Goal: Complete application form

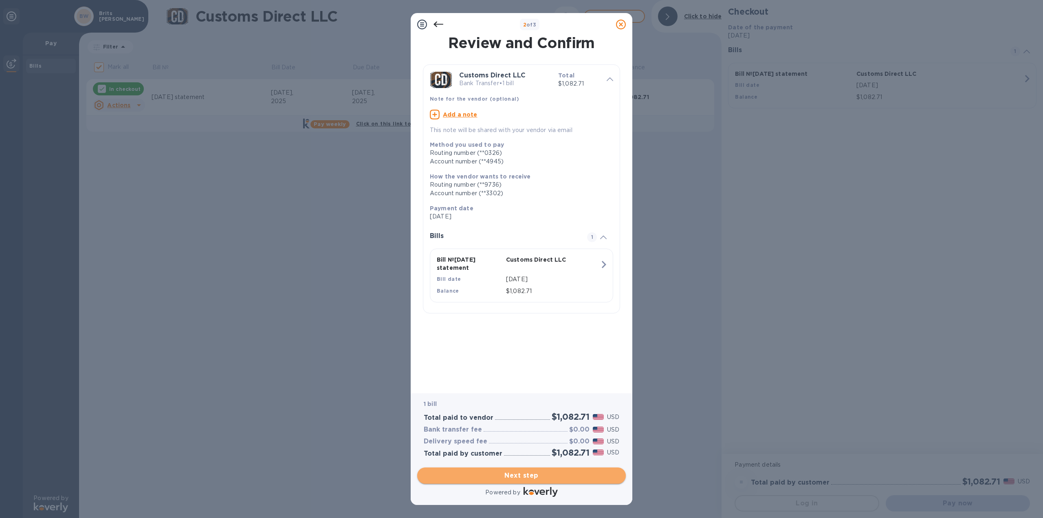
click at [515, 476] on span "Next step" at bounding box center [522, 476] width 196 height 10
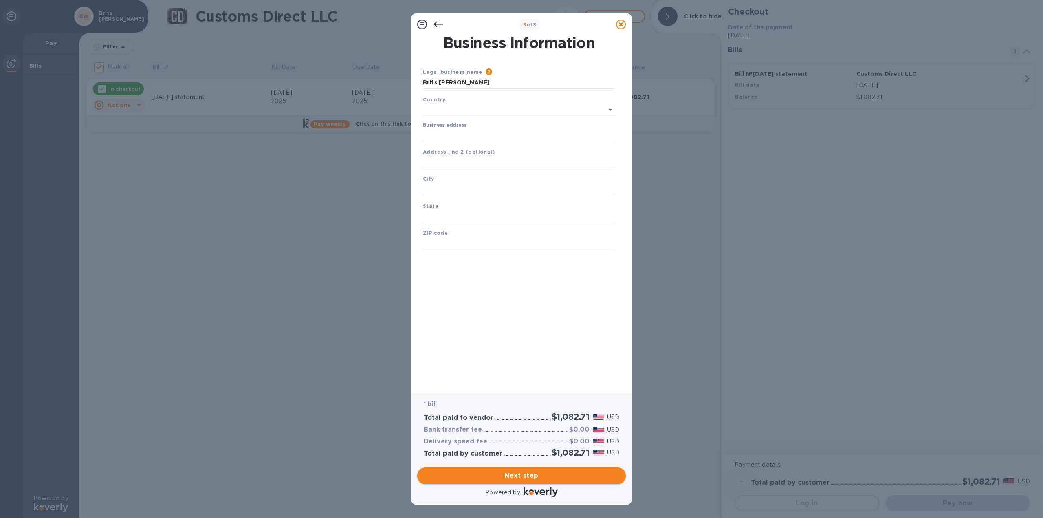
type input "[GEOGRAPHIC_DATA]"
click at [449, 134] on input "Business address" at bounding box center [519, 133] width 192 height 12
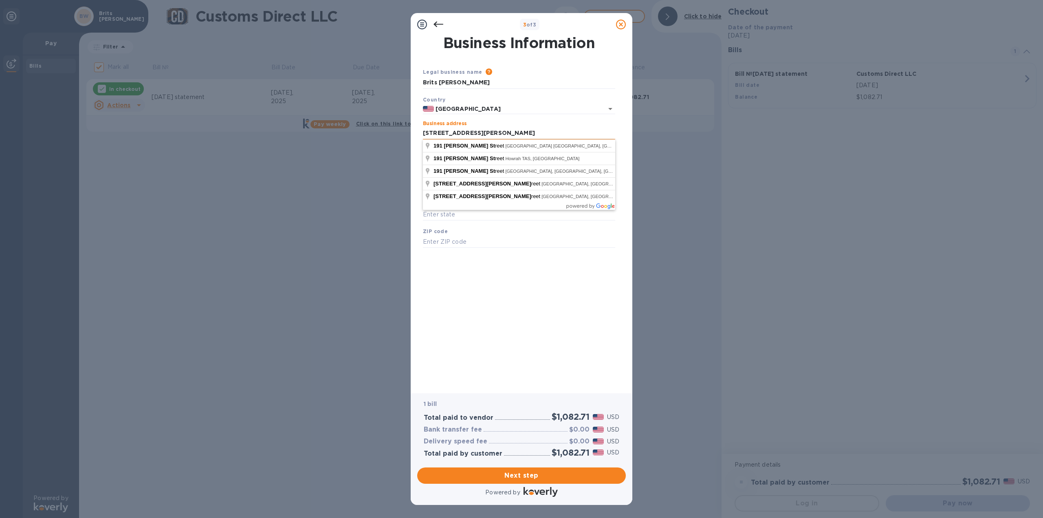
drag, startPoint x: 478, startPoint y: 132, endPoint x: 520, endPoint y: 133, distance: 42.4
click at [469, 133] on input "[STREET_ADDRESS][PERSON_NAME]" at bounding box center [519, 133] width 192 height 12
type input "[STREET_ADDRESS][PERSON_NAME]"
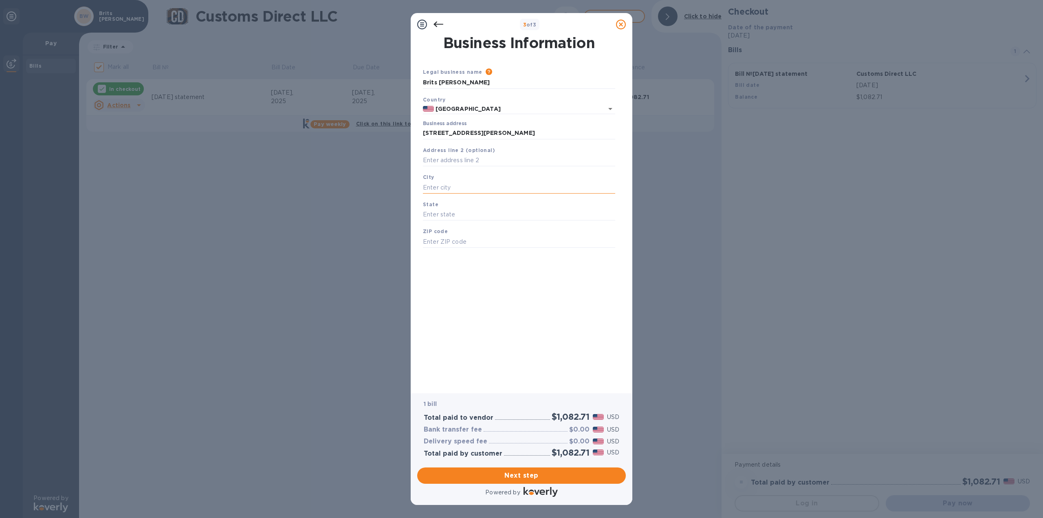
click at [438, 188] on input "text" at bounding box center [519, 187] width 192 height 12
type input "[GEOGRAPHIC_DATA]"
click at [438, 214] on input "text" at bounding box center [519, 215] width 192 height 12
type input "MI"
type input "48111"
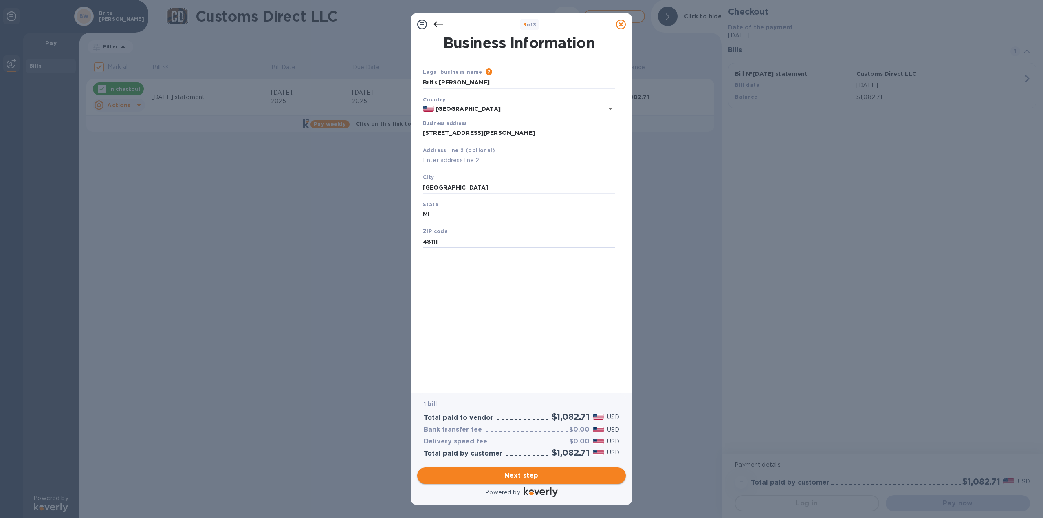
click at [504, 474] on span "Next step" at bounding box center [522, 476] width 196 height 10
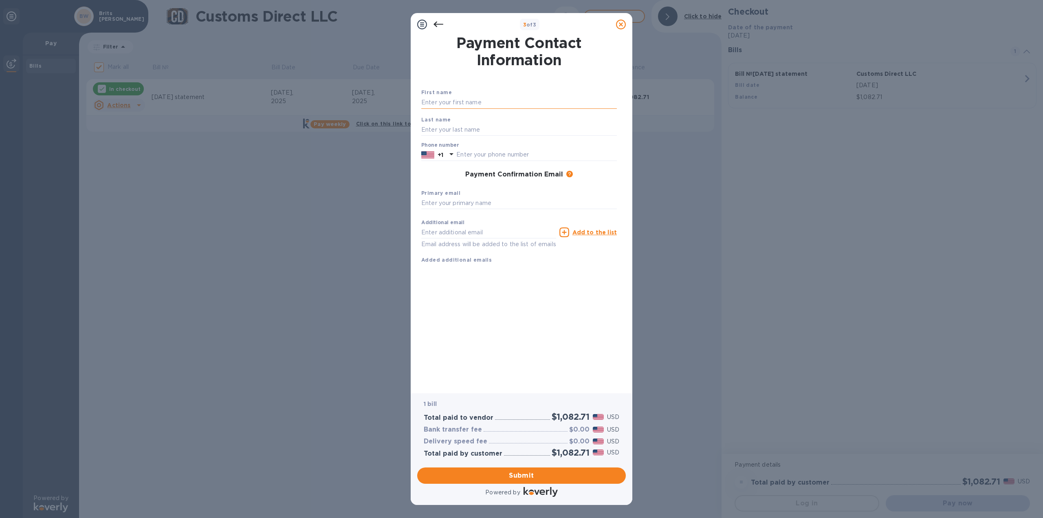
click at [432, 102] on input "text" at bounding box center [519, 103] width 196 height 12
type input "[PERSON_NAME]"
click at [466, 155] on input "text" at bounding box center [536, 155] width 161 height 12
paste input "text"
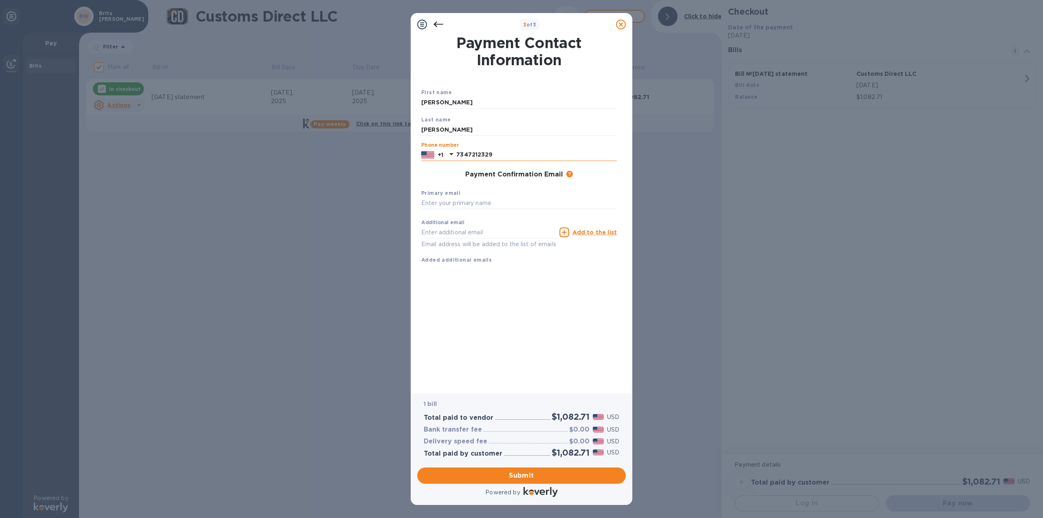
type input "7347212329"
click at [450, 206] on input "text" at bounding box center [519, 203] width 196 height 12
type input "[EMAIL_ADDRESS][DOMAIN_NAME]"
drag, startPoint x: 457, startPoint y: 154, endPoint x: 513, endPoint y: 153, distance: 56.2
click at [513, 153] on input "7347212329" at bounding box center [536, 155] width 161 height 12
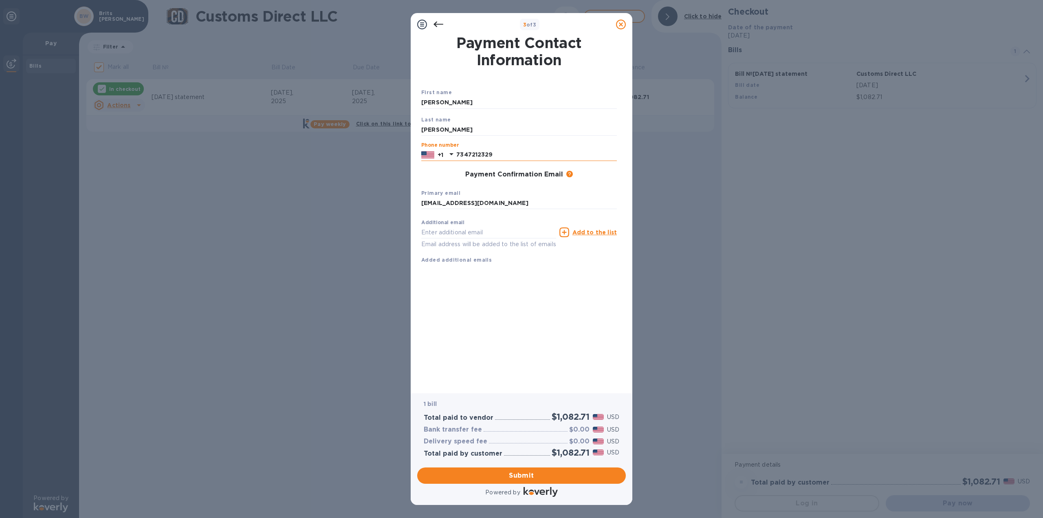
paste input "654215"
type input "7347654215"
click at [520, 474] on span "Submit" at bounding box center [522, 476] width 196 height 10
checkbox input "false"
